Goal: Book appointment/travel/reservation

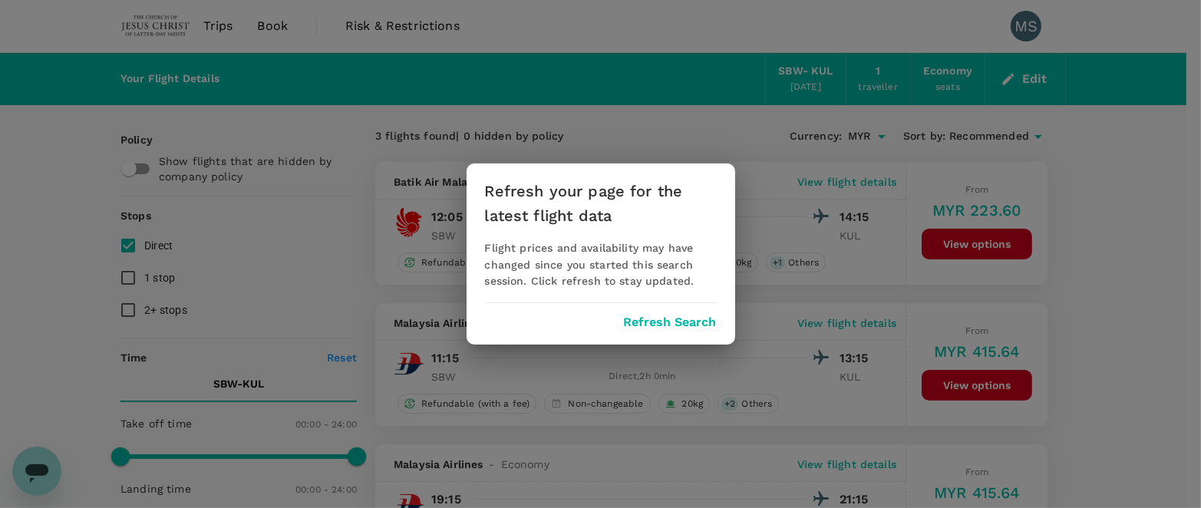
click at [691, 315] on button "Refresh Search" at bounding box center [670, 322] width 93 height 14
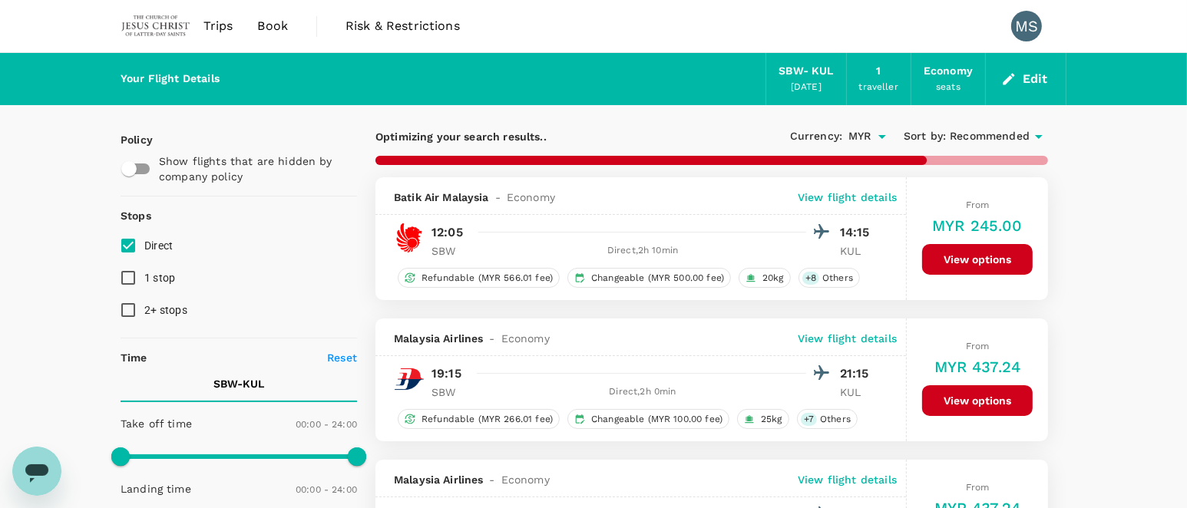
type input "975"
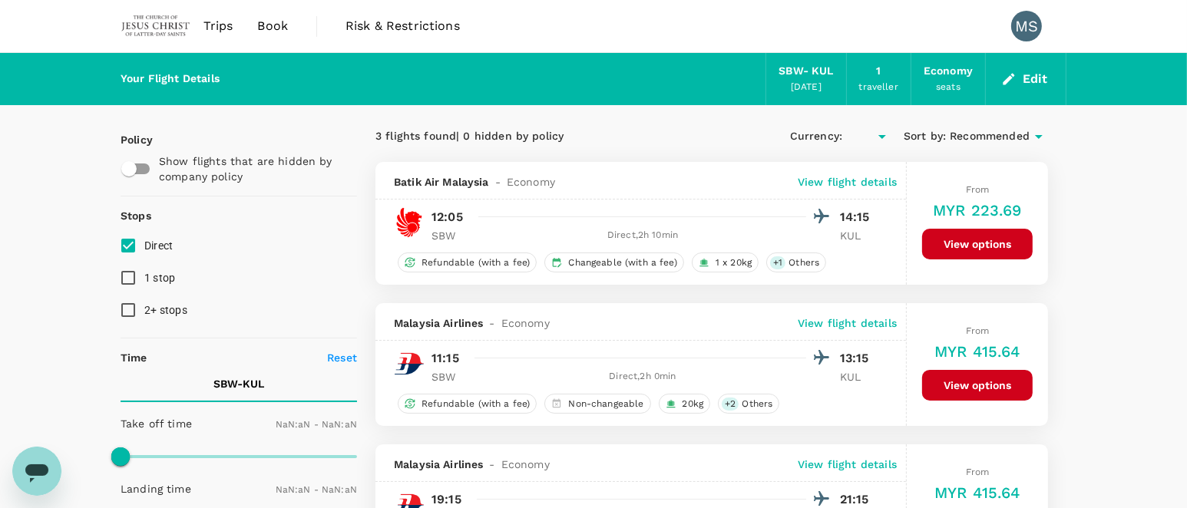
type input "MYR"
type input "1440"
